Goal: Task Accomplishment & Management: Use online tool/utility

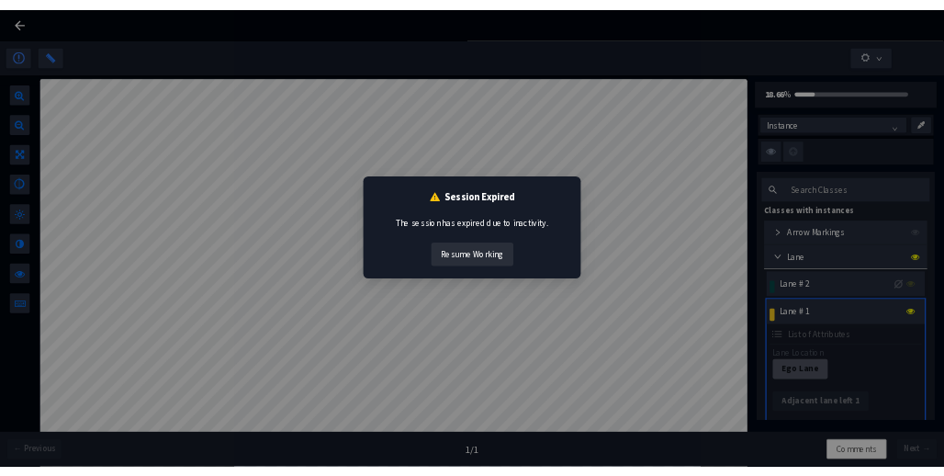
scroll to position [1010, 0]
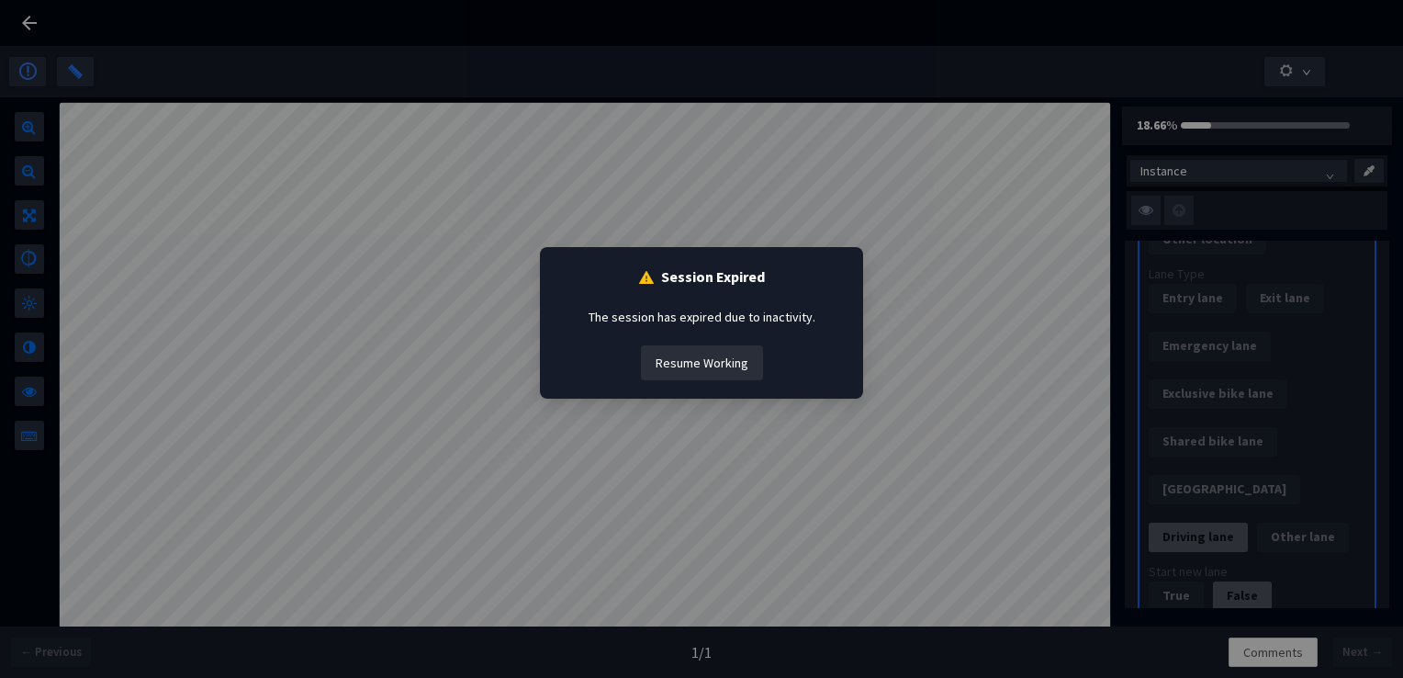
click at [705, 360] on button "Resume Working" at bounding box center [702, 362] width 122 height 35
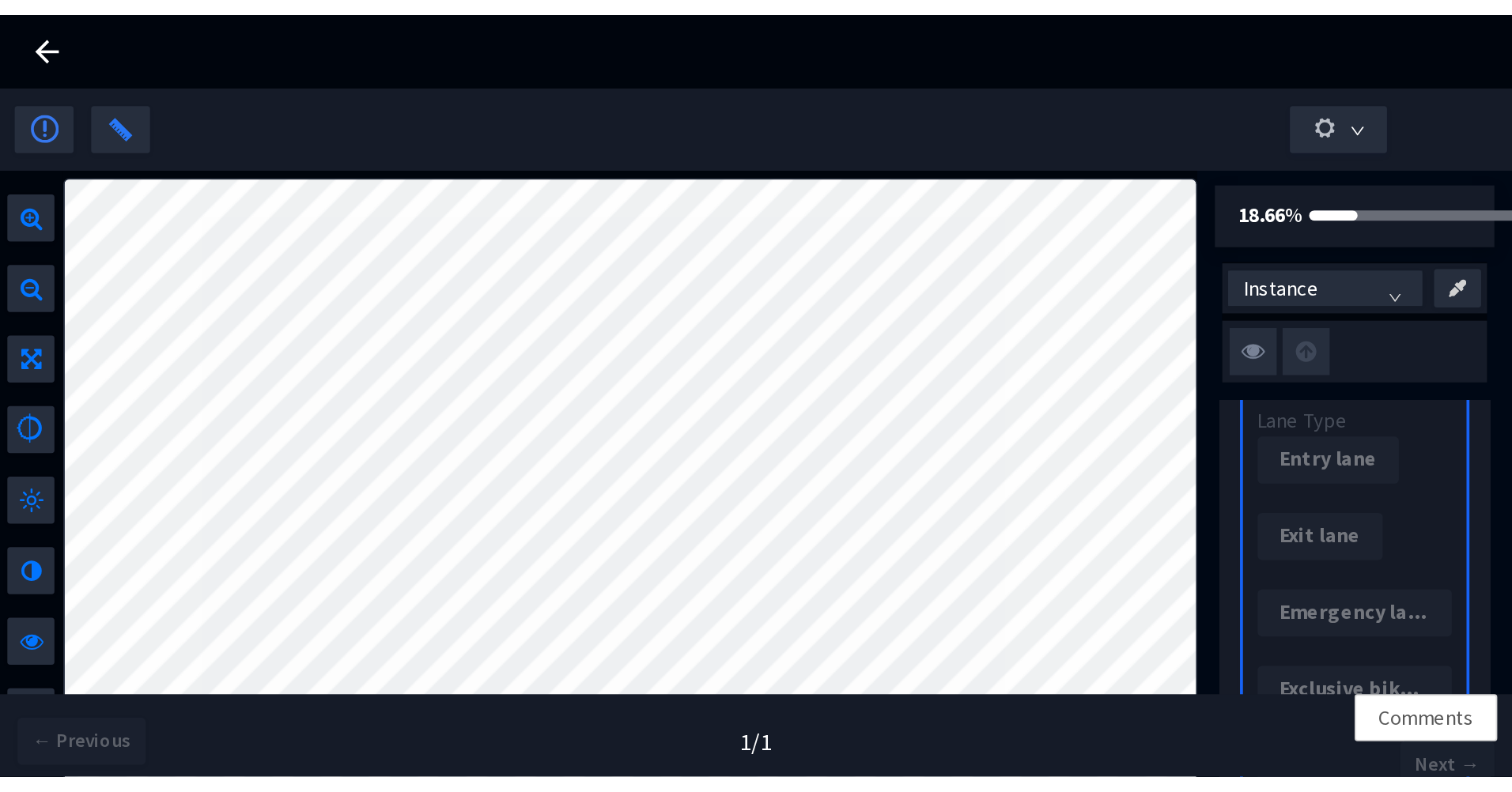
scroll to position [788, 0]
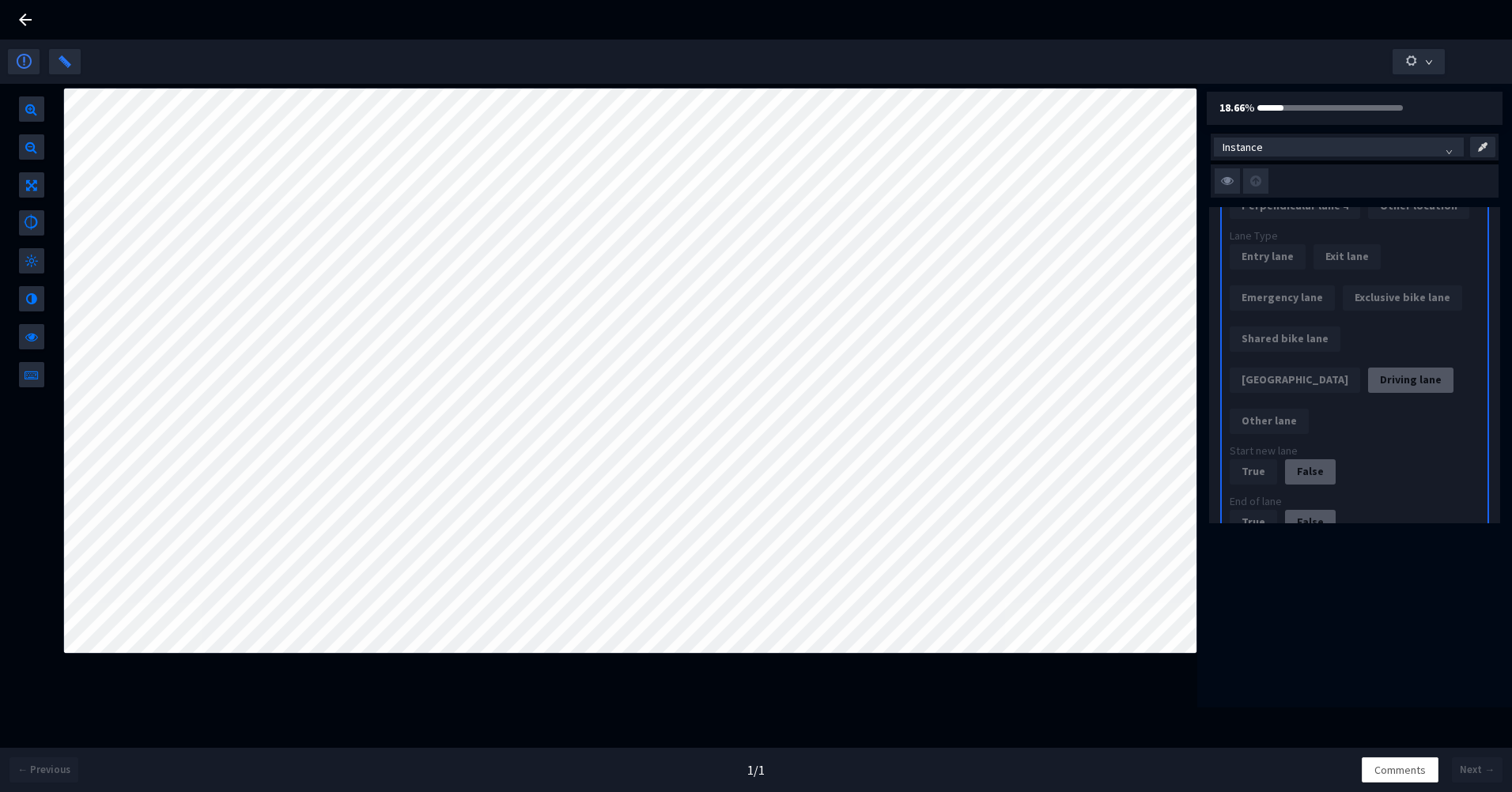
click at [27, 15] on icon at bounding box center [25, 20] width 19 height 19
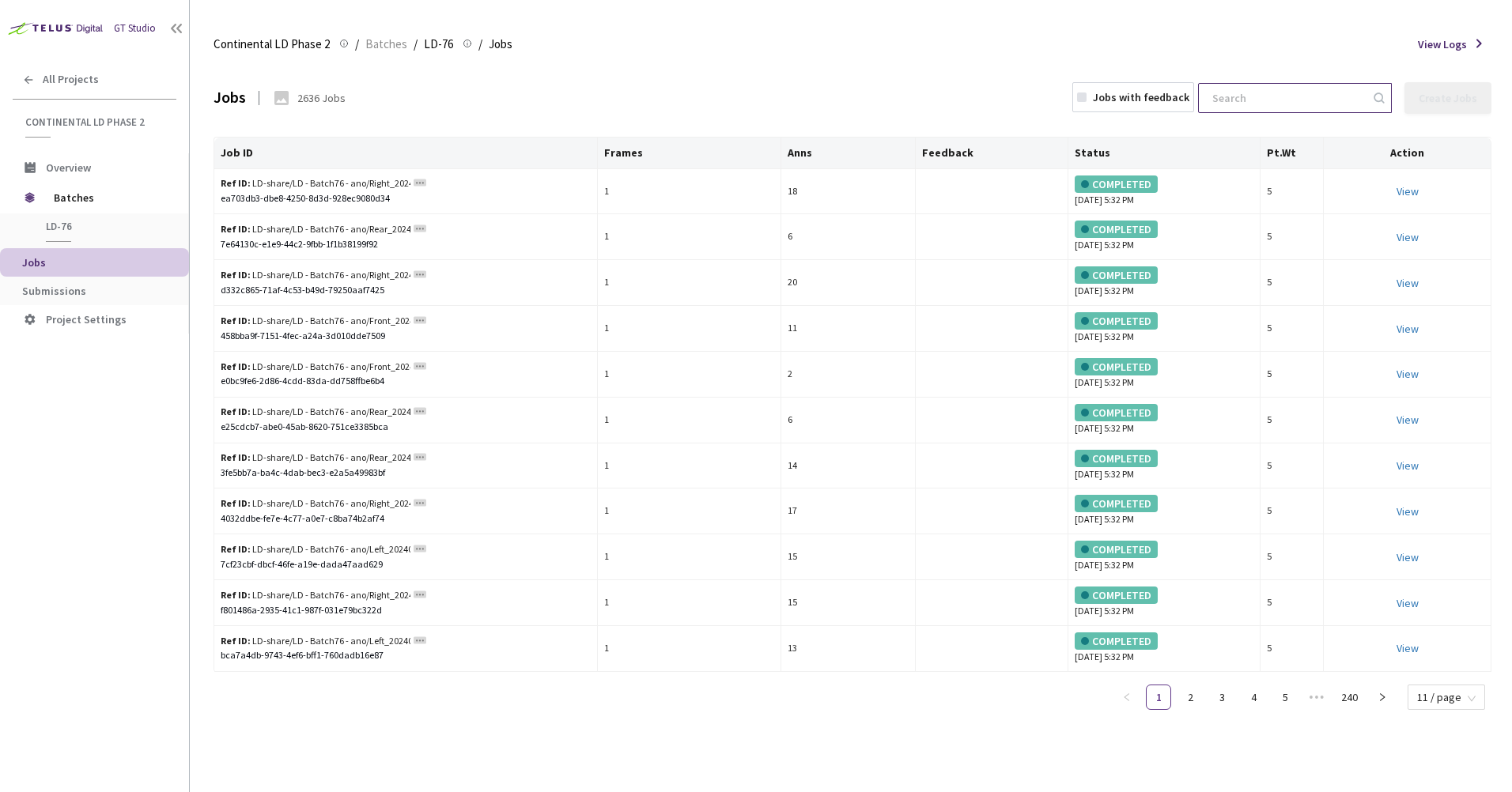
click at [1207, 94] on input at bounding box center [1287, 97] width 169 height 28
paste input "Left_20240717_1515_Pa_sony_Day_sunny_LD_Hightway_H14_1721197732500000"
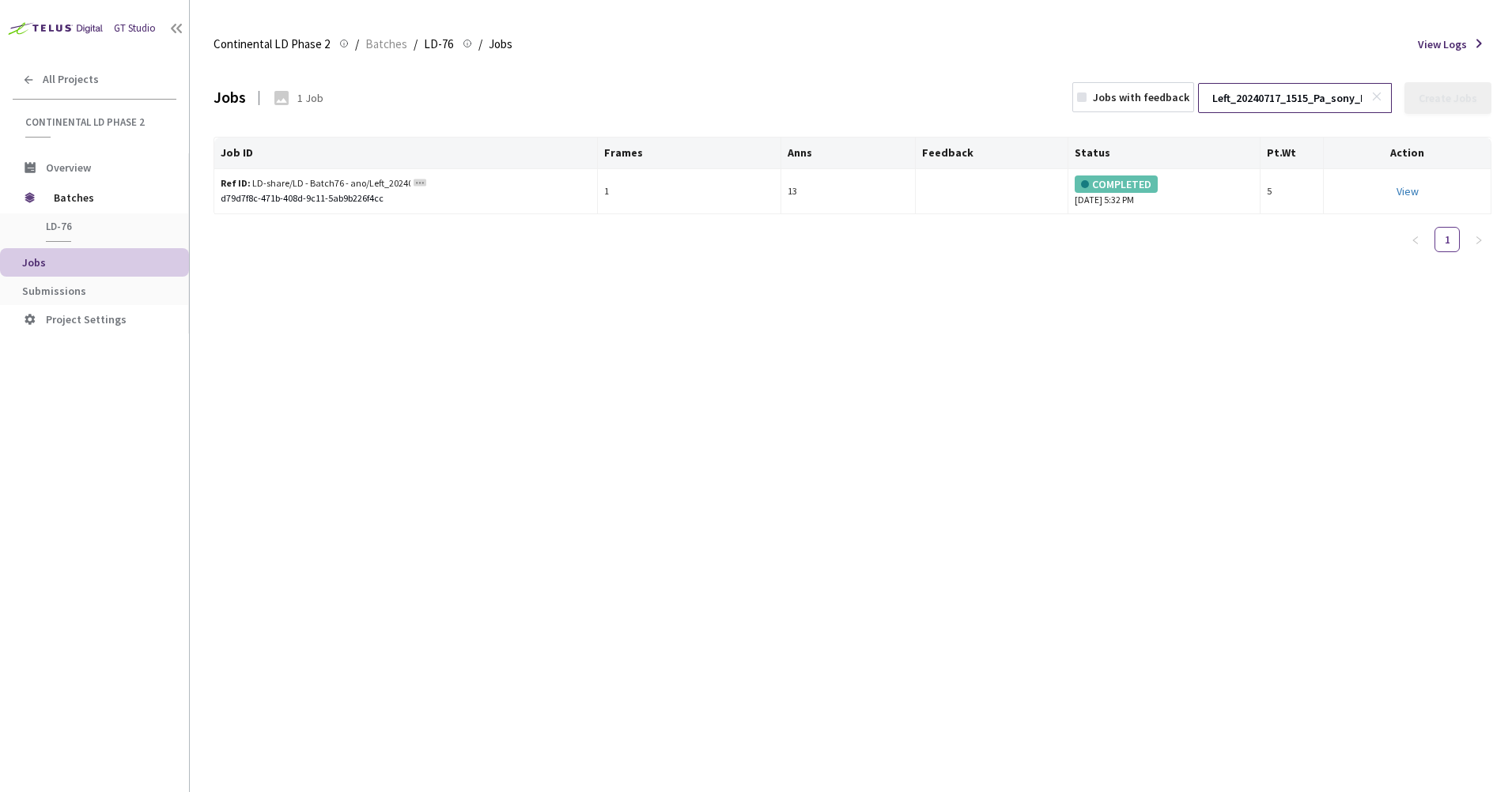
scroll to position [0, 256]
type input "Left_20240717_1515_Pa_sony_Day_sunny_LD_Hightway_H14_1721197732500000"
click at [1207, 198] on link "View" at bounding box center [1408, 191] width 22 height 15
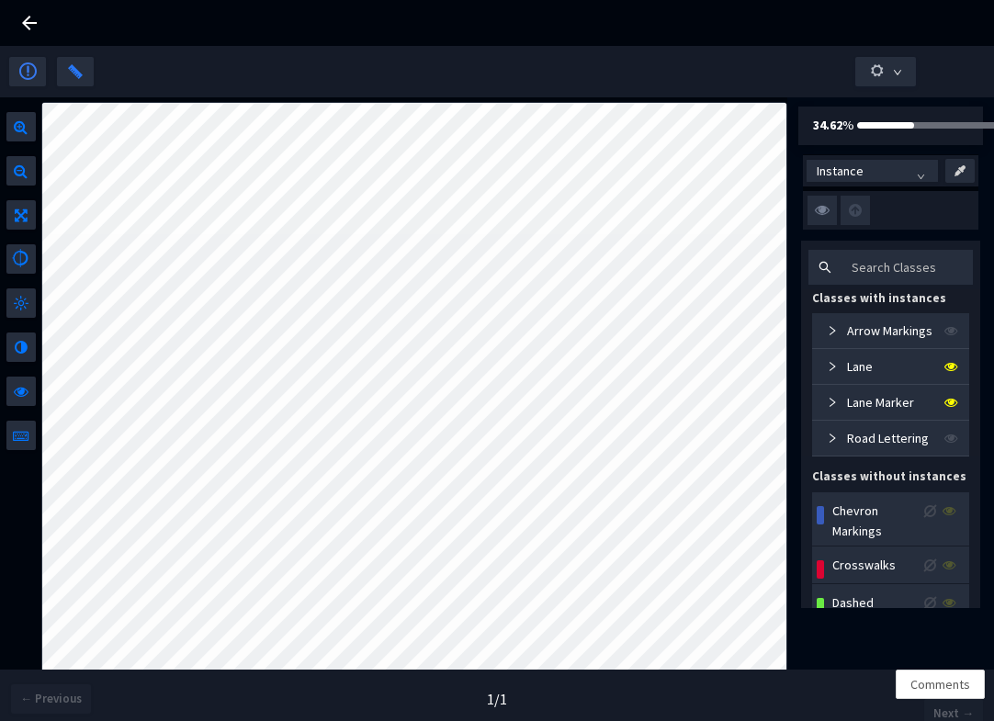
click at [30, 21] on icon at bounding box center [29, 23] width 22 height 22
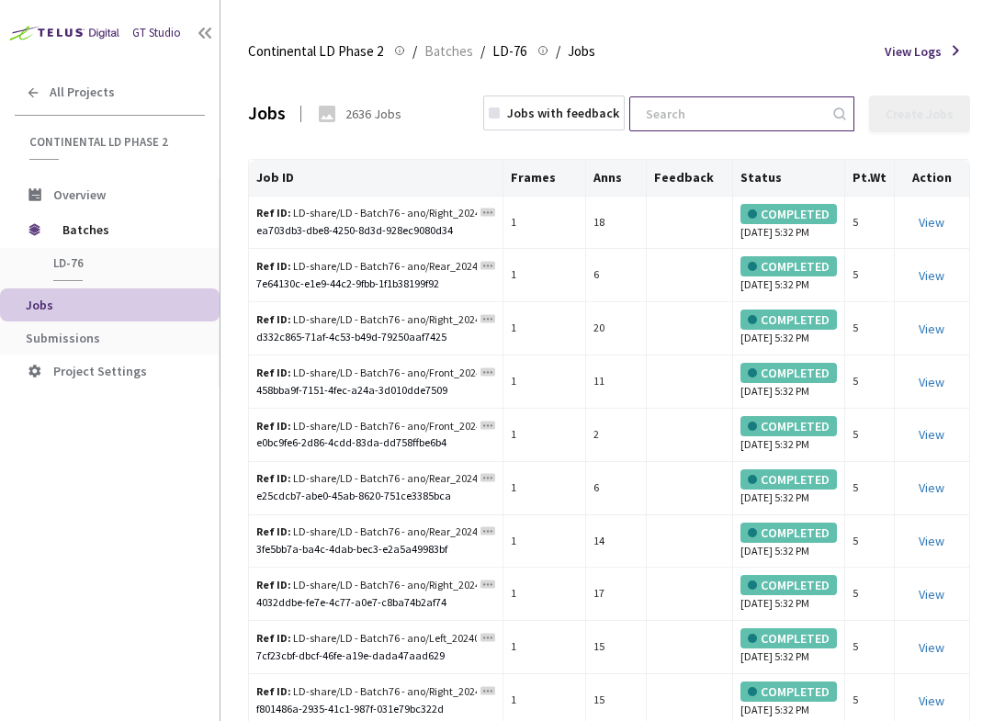
click at [681, 113] on input at bounding box center [733, 113] width 196 height 33
paste input "Left_20240717_1515_Pa_sony_Day_sunny_LD_Hightway_H14_1721197995000000"
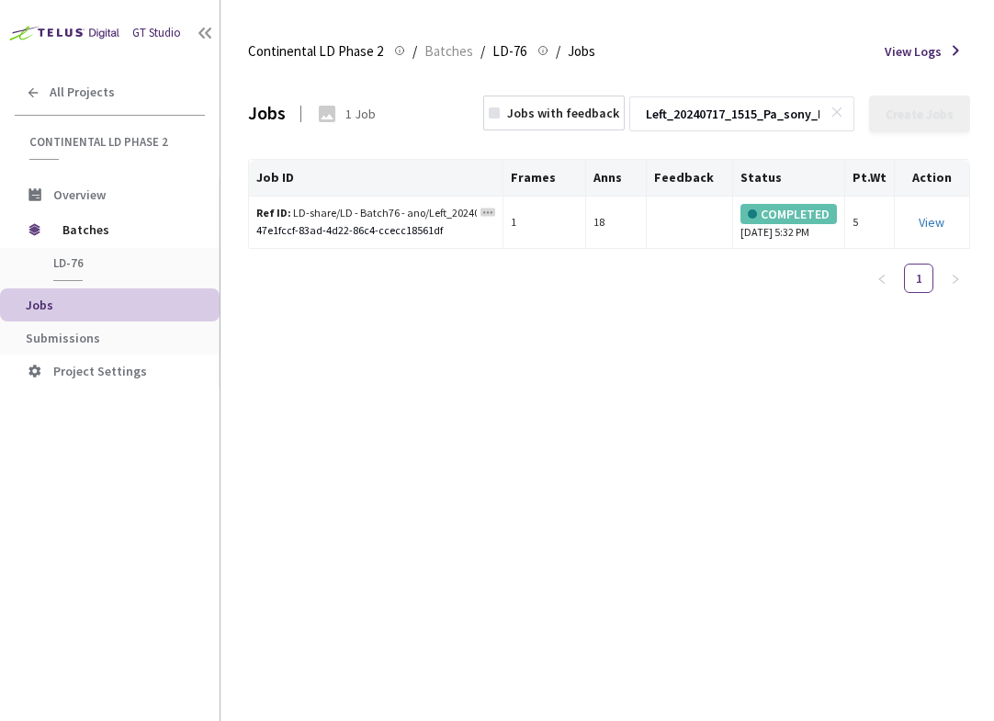
scroll to position [0, 297]
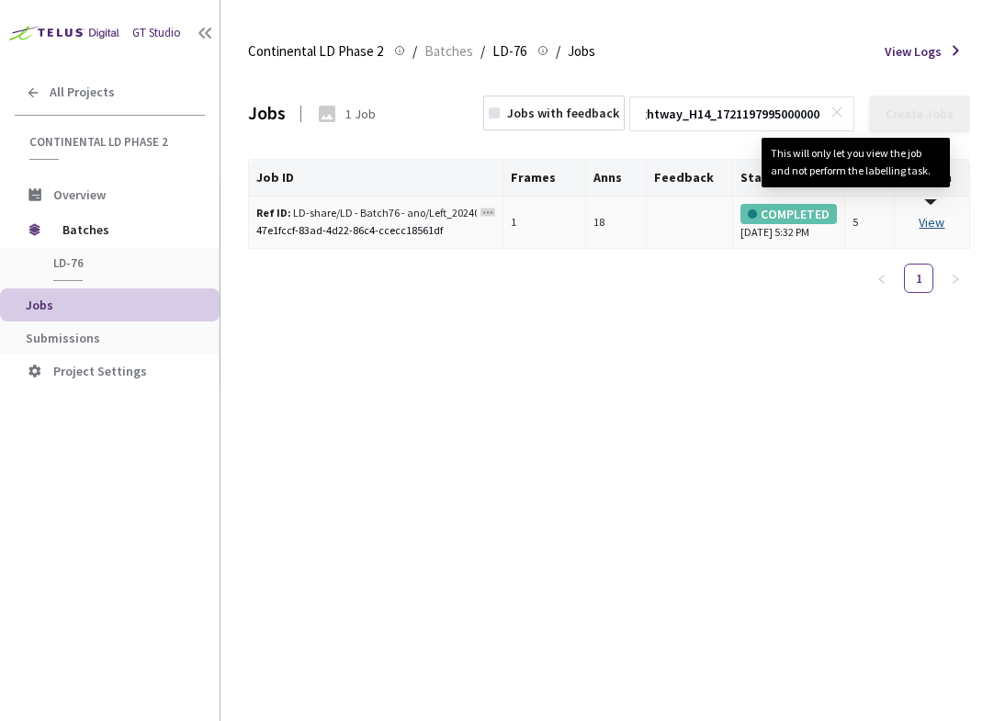
type input "Left_20240717_1515_Pa_sony_Day_sunny_LD_Hightway_H14_1721197995000000"
click at [928, 231] on link "View This will only let you view the job and not perform the labelling task." at bounding box center [931, 222] width 26 height 17
